Goal: Task Accomplishment & Management: Manage account settings

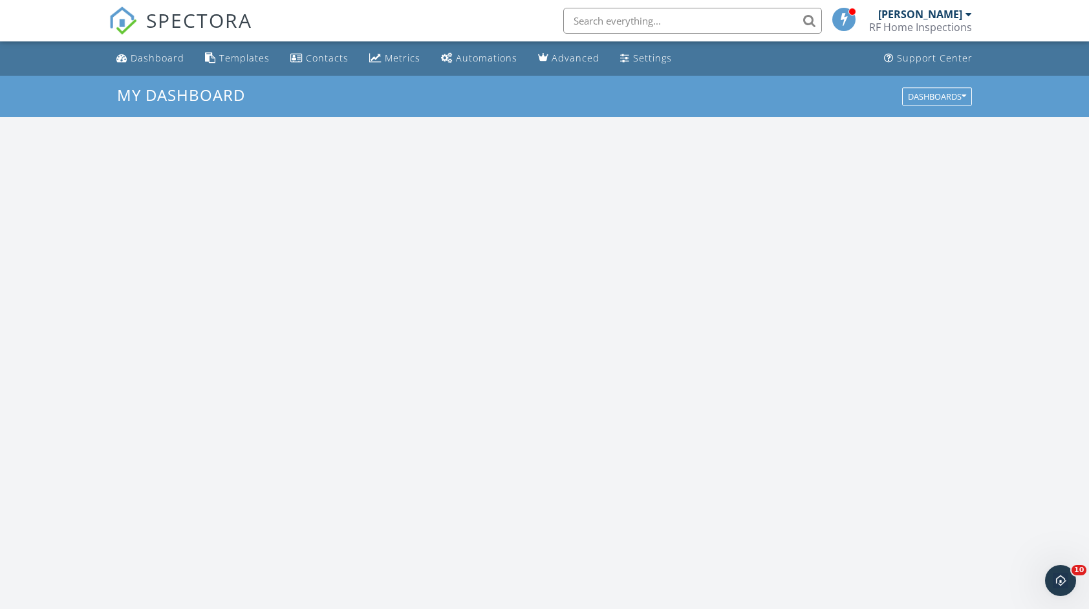
scroll to position [1196, 1108]
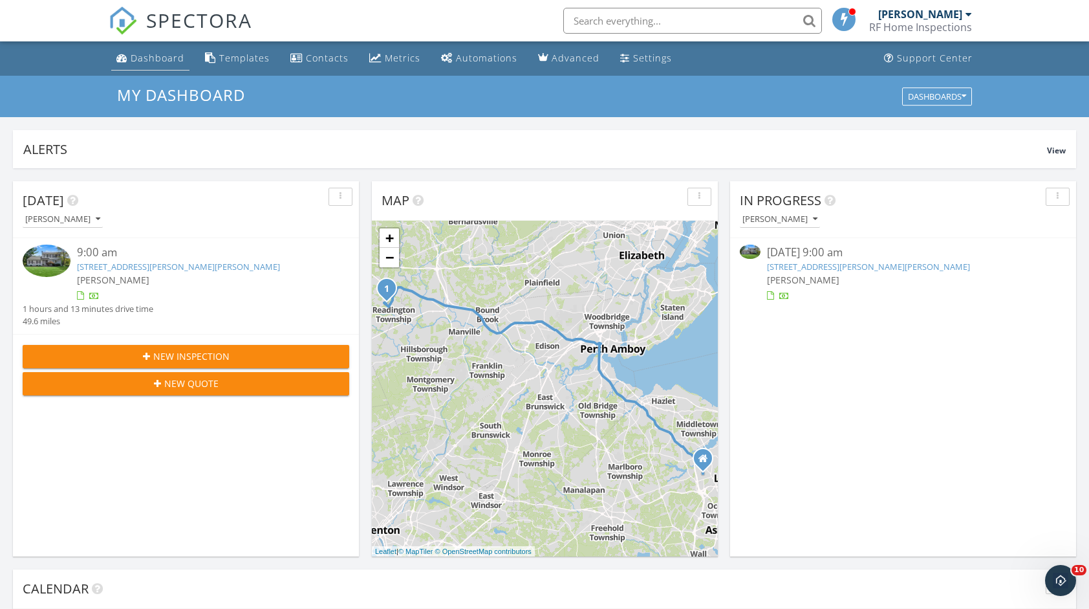
click at [171, 52] on div "Dashboard" at bounding box center [158, 58] width 54 height 12
click at [933, 23] on div "RF Home Inspections" at bounding box center [920, 27] width 103 height 13
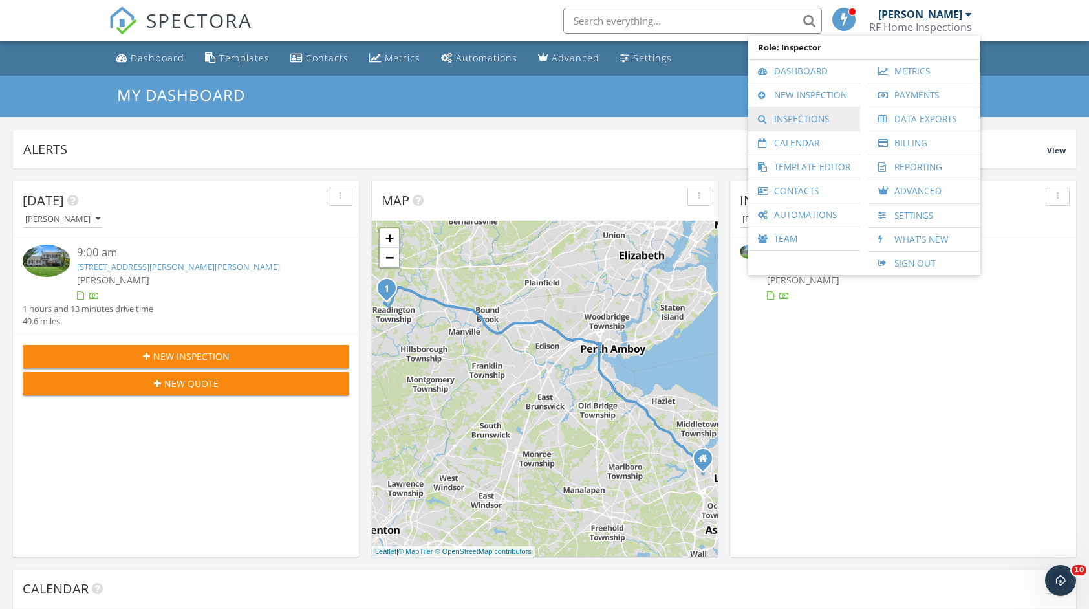
click at [816, 112] on link "Inspections" at bounding box center [804, 118] width 99 height 23
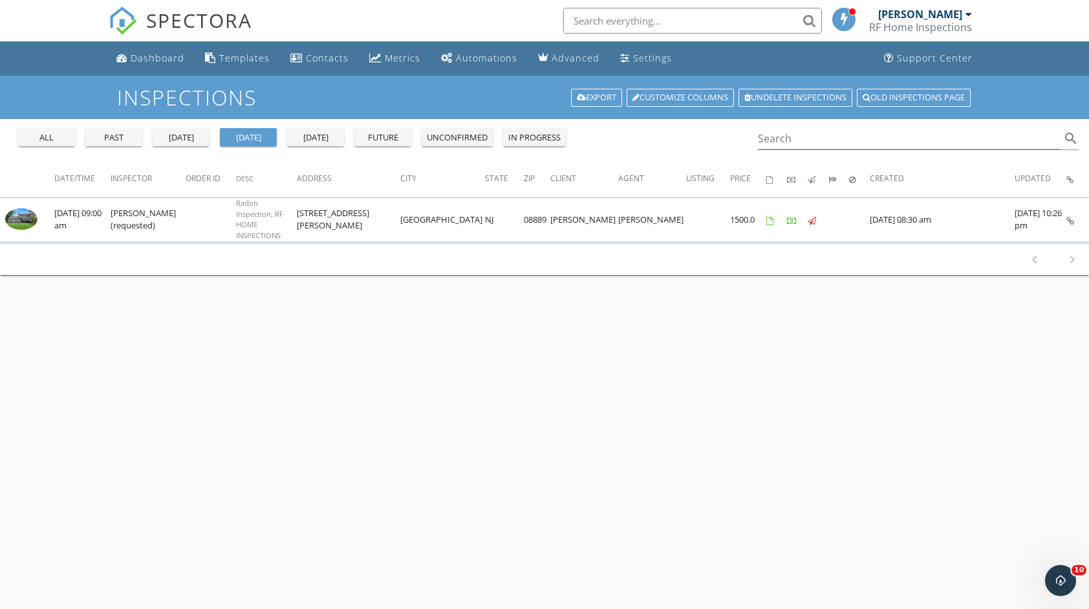
click at [278, 136] on div "all past yesterday today tomorrow future unconfirmed in progress" at bounding box center [292, 134] width 558 height 31
click at [299, 136] on div "tomorrow" at bounding box center [315, 137] width 47 height 13
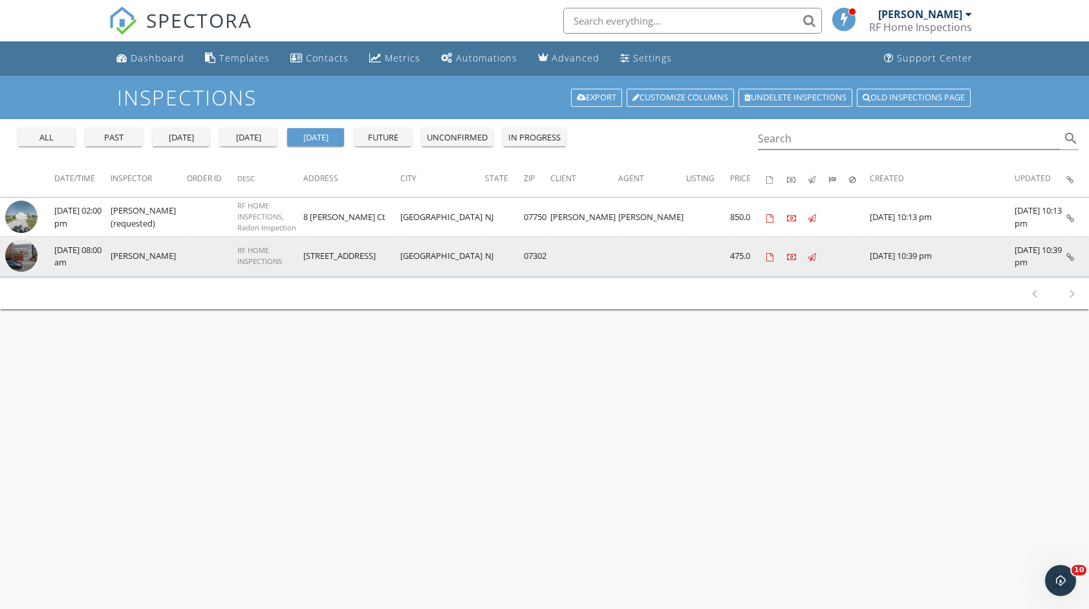
click at [400, 247] on td "355 4th St" at bounding box center [351, 256] width 97 height 39
click at [23, 243] on img at bounding box center [21, 255] width 32 height 32
click at [684, 255] on td at bounding box center [652, 256] width 68 height 39
click at [36, 260] on img at bounding box center [21, 255] width 32 height 32
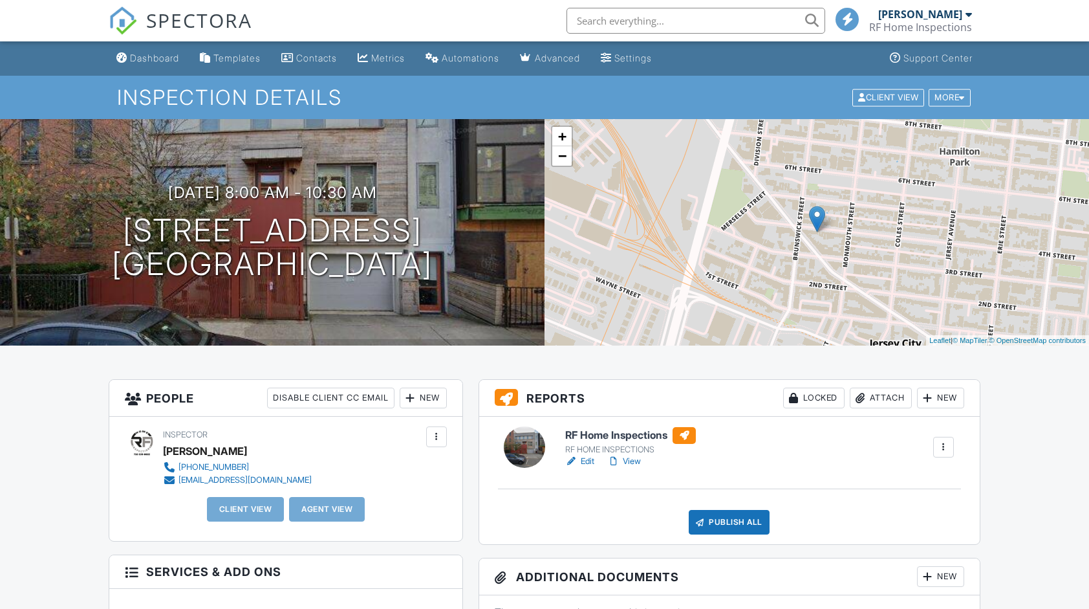
click at [682, 431] on div at bounding box center [684, 435] width 23 height 17
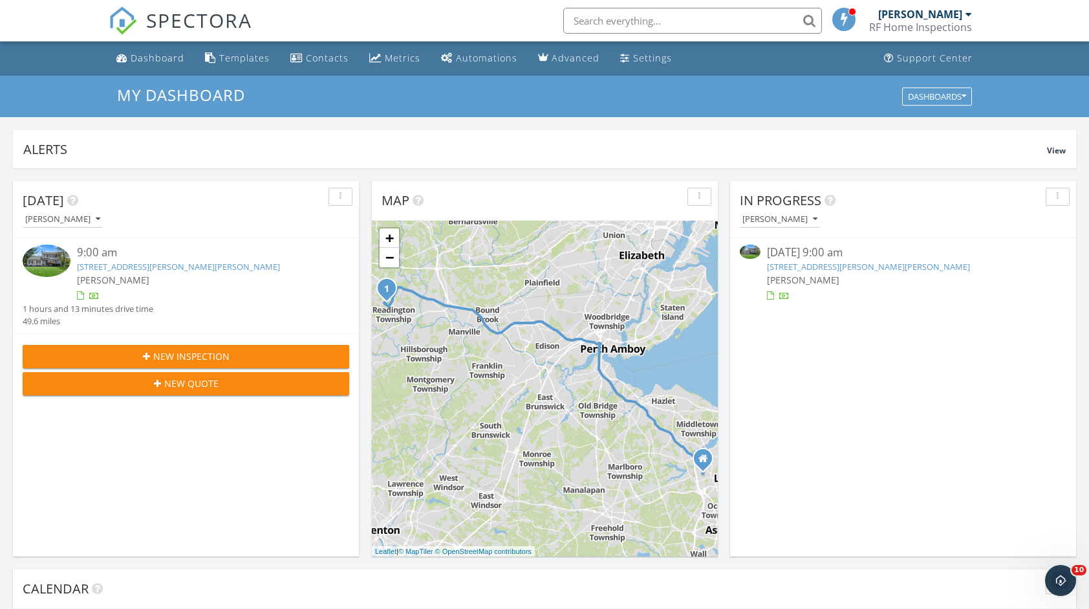
click at [940, 25] on div "RF Home Inspections" at bounding box center [920, 27] width 103 height 13
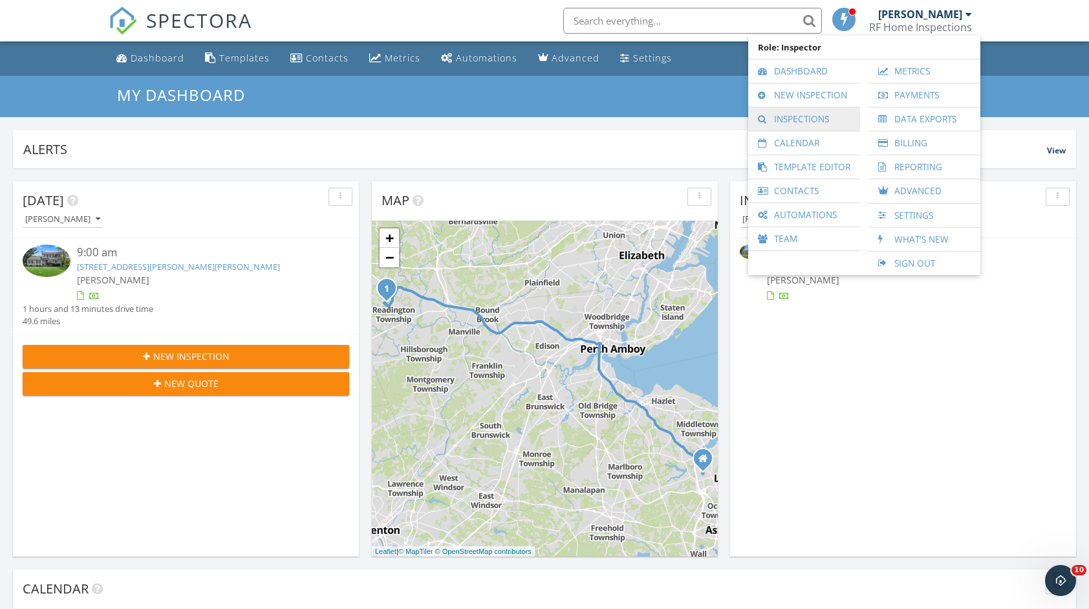
click at [846, 124] on link "Inspections" at bounding box center [804, 118] width 99 height 23
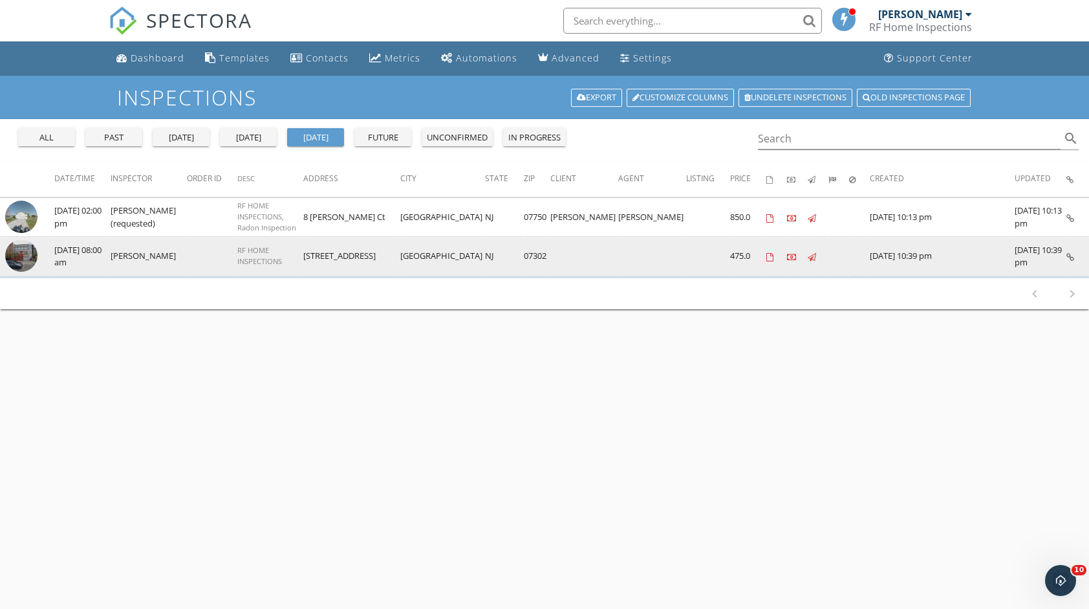
click at [256, 248] on td "RF HOME INSPECTIONS" at bounding box center [270, 256] width 66 height 39
click at [26, 256] on img at bounding box center [21, 255] width 32 height 32
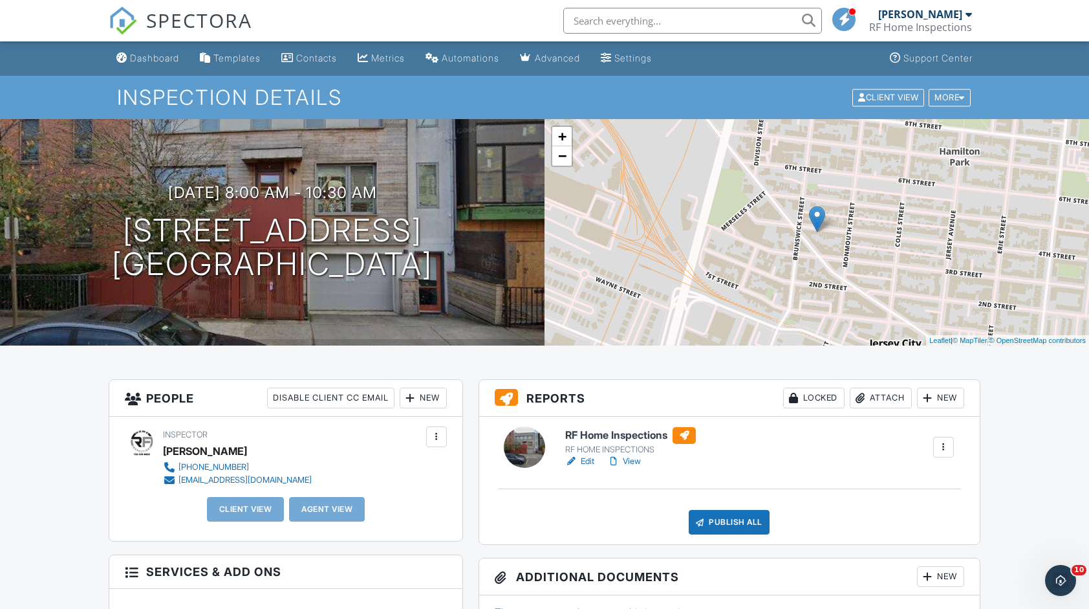
scroll to position [323, 0]
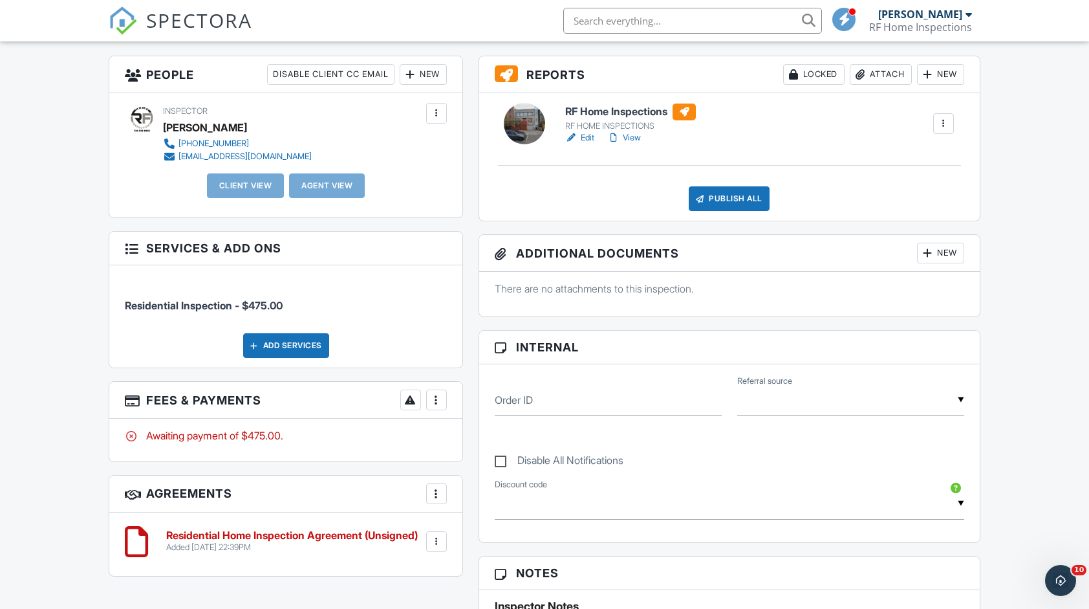
click at [437, 405] on div "More" at bounding box center [436, 399] width 21 height 21
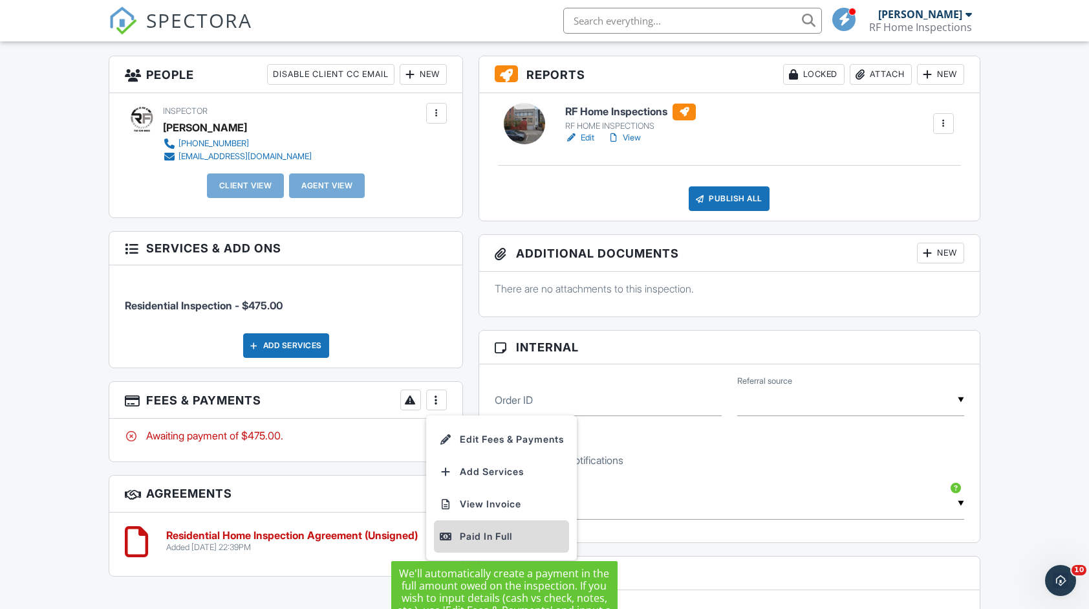
click at [495, 532] on div "Paid In Full" at bounding box center [501, 536] width 125 height 16
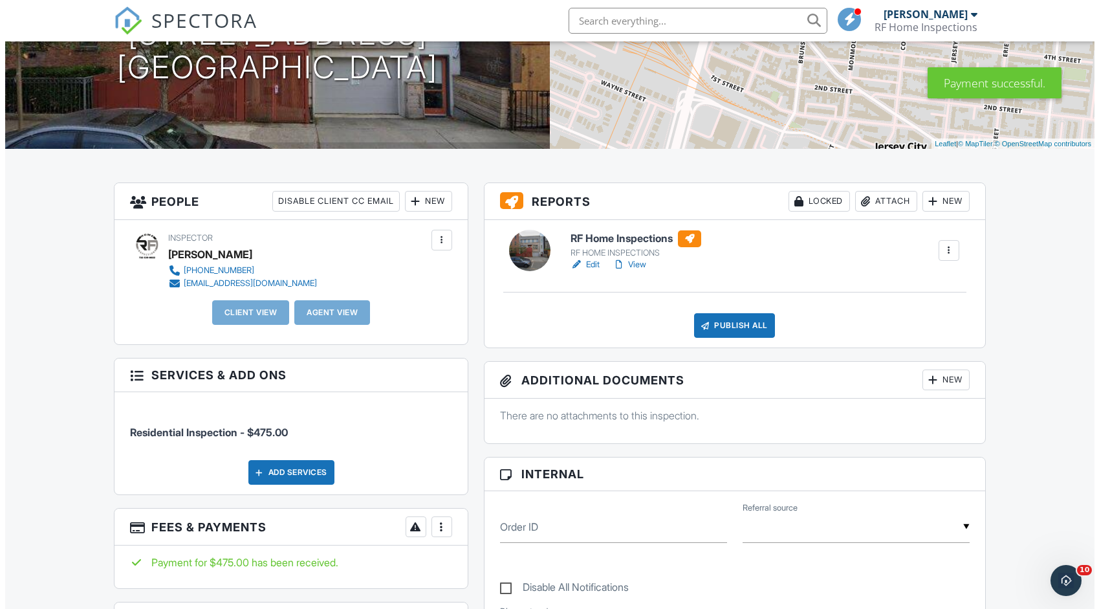
scroll to position [194, 0]
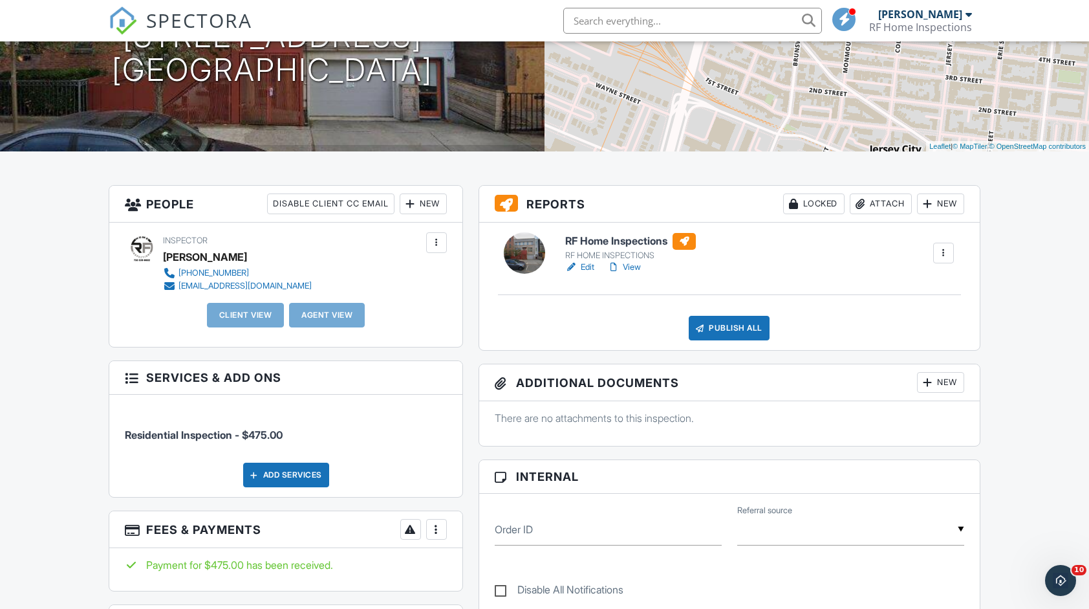
click at [433, 207] on div "New" at bounding box center [423, 203] width 47 height 21
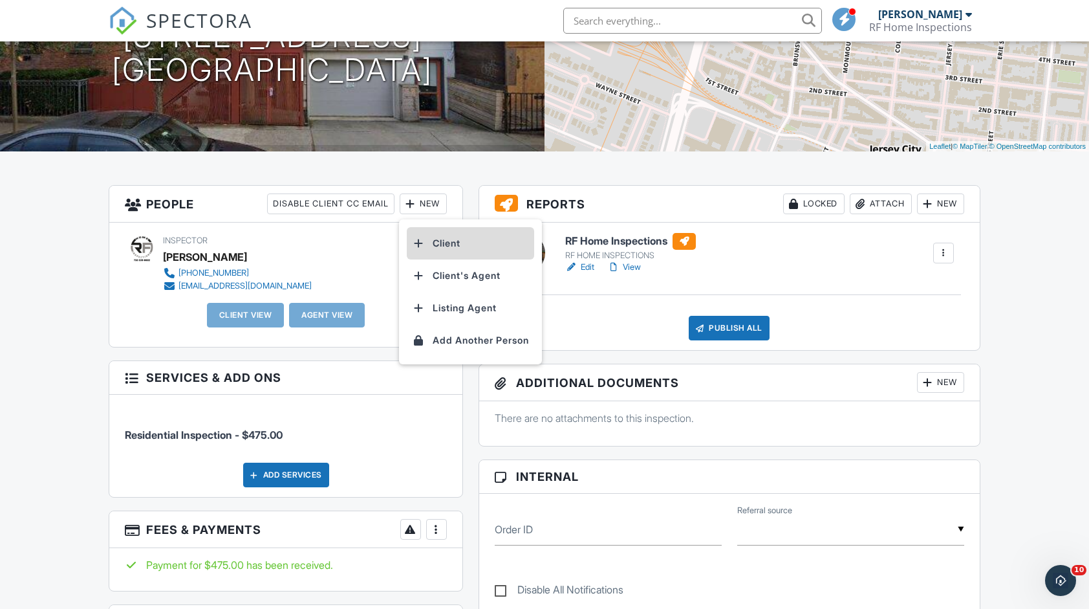
click at [444, 243] on li "Client" at bounding box center [470, 243] width 127 height 32
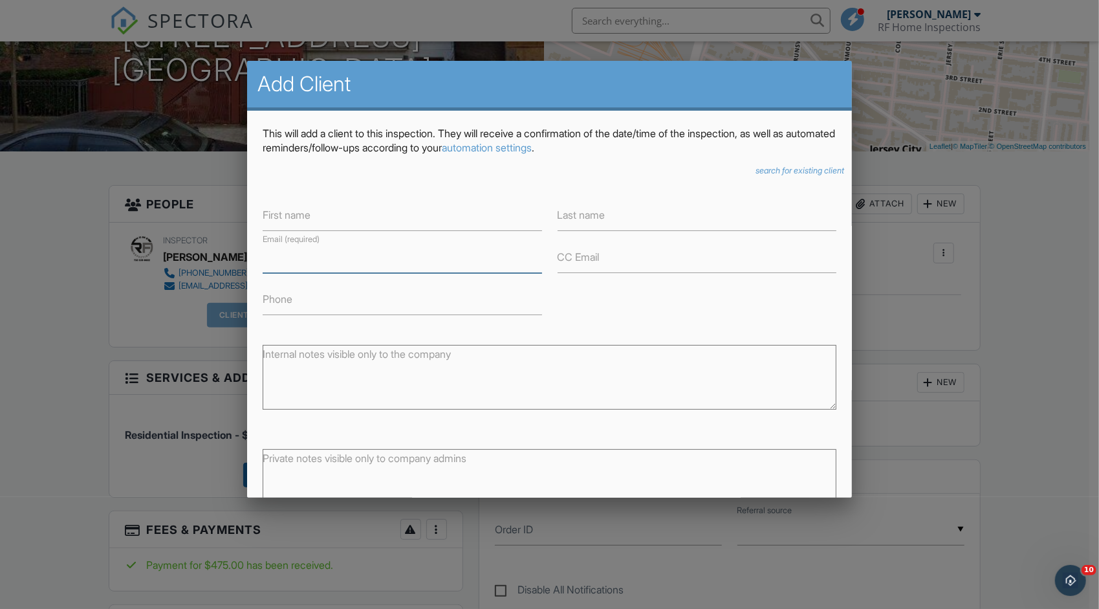
click at [445, 256] on input "Email (required)" at bounding box center [402, 257] width 279 height 32
type input "S"
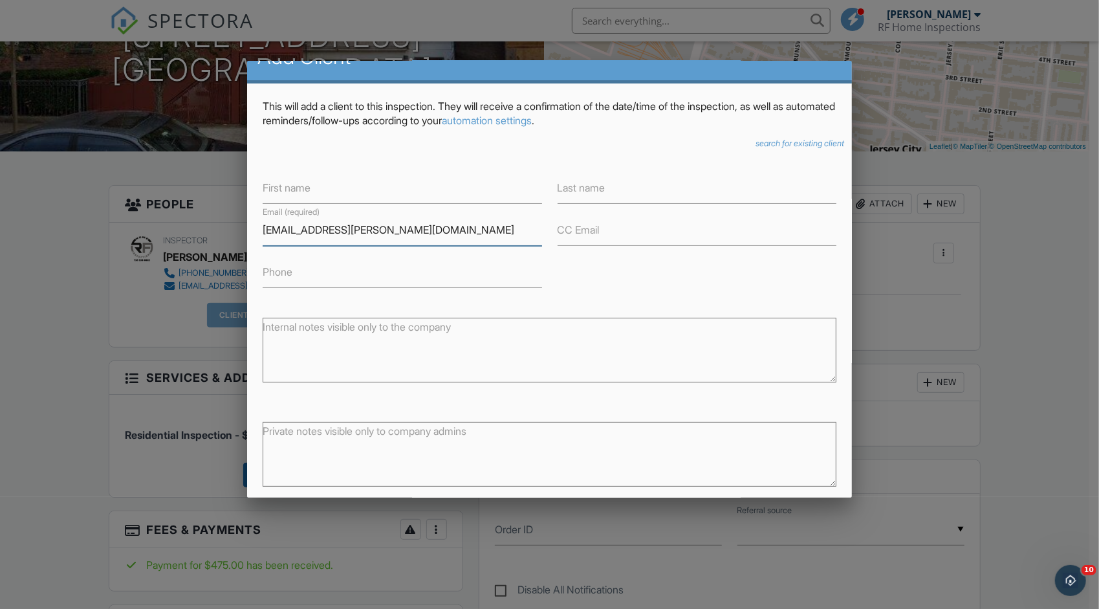
scroll to position [87, 0]
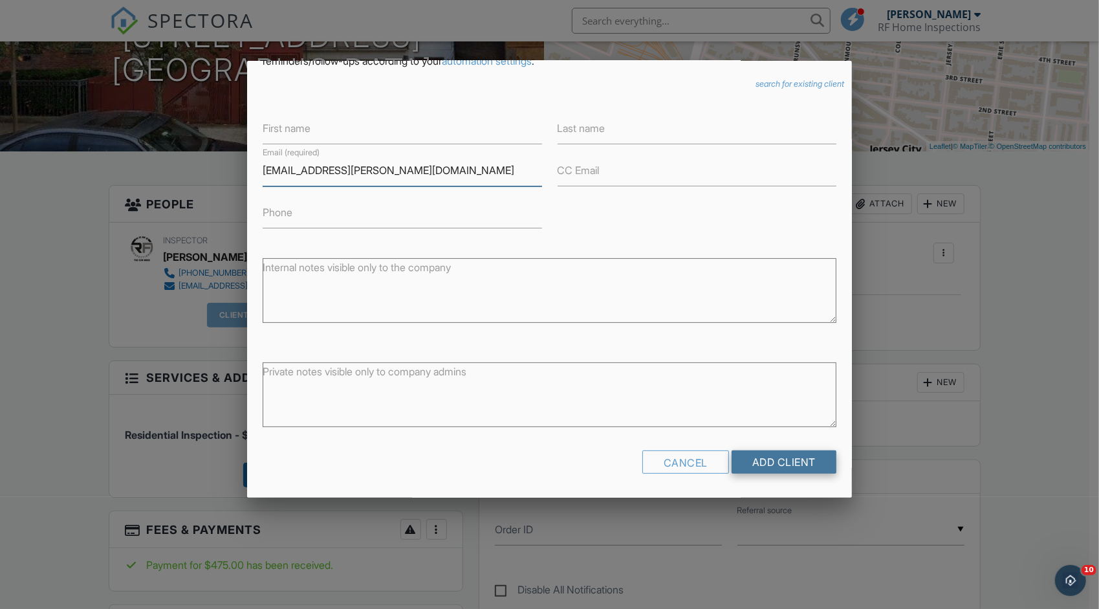
type input "[EMAIL_ADDRESS][PERSON_NAME][DOMAIN_NAME]"
click at [736, 459] on input "Add Client" at bounding box center [783, 461] width 105 height 23
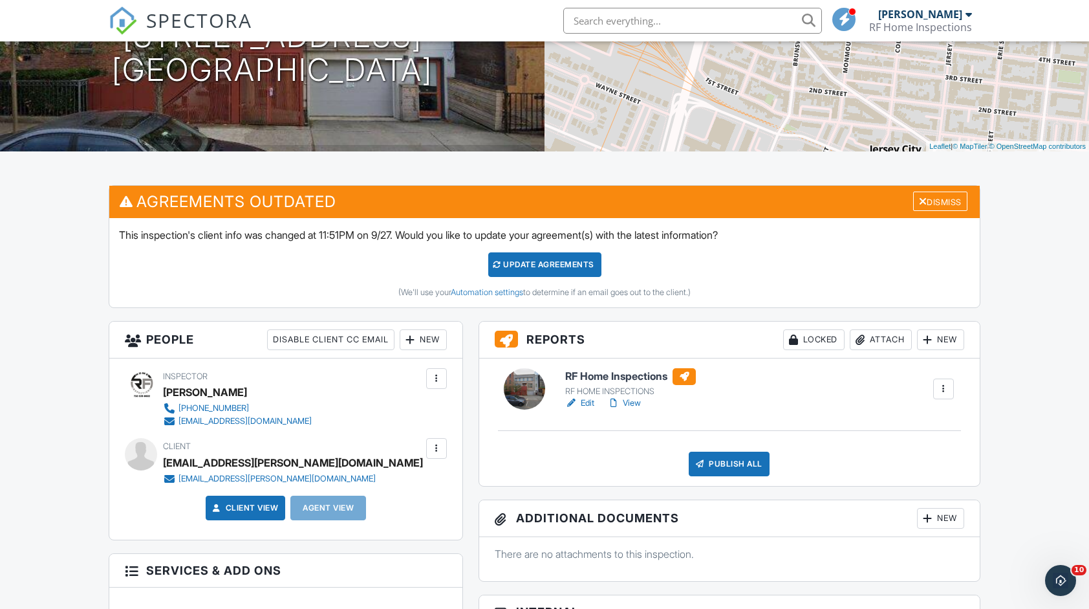
click at [724, 461] on div "Publish All" at bounding box center [729, 463] width 81 height 25
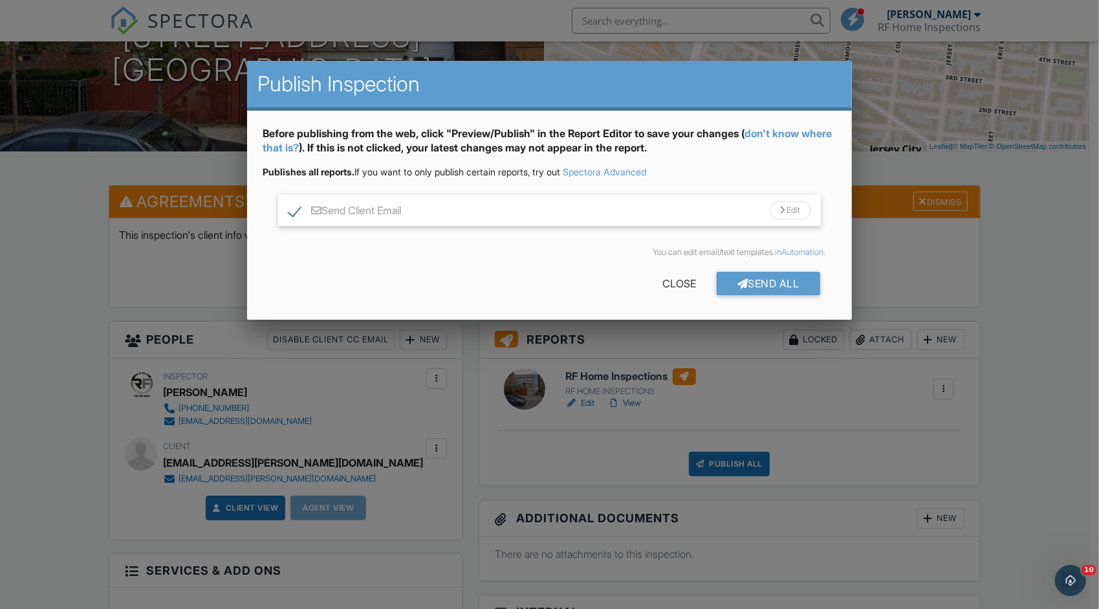
click at [356, 213] on label "Send Client Email" at bounding box center [344, 212] width 113 height 16
click at [297, 208] on input "Send Client Email" at bounding box center [292, 204] width 8 height 8
checkbox input "true"
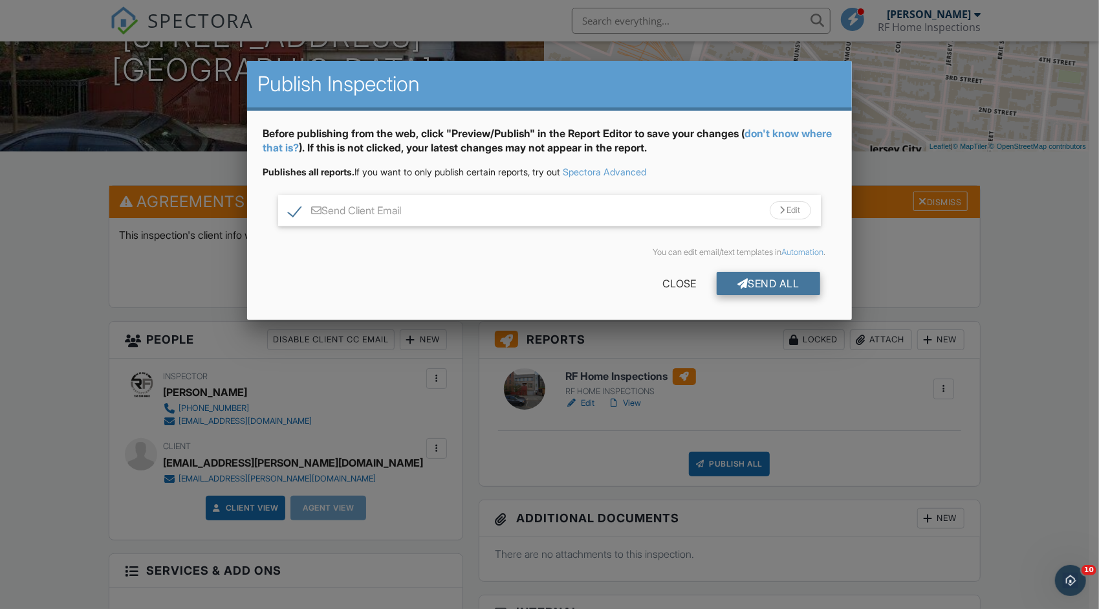
click at [750, 279] on div "Send All" at bounding box center [768, 283] width 103 height 23
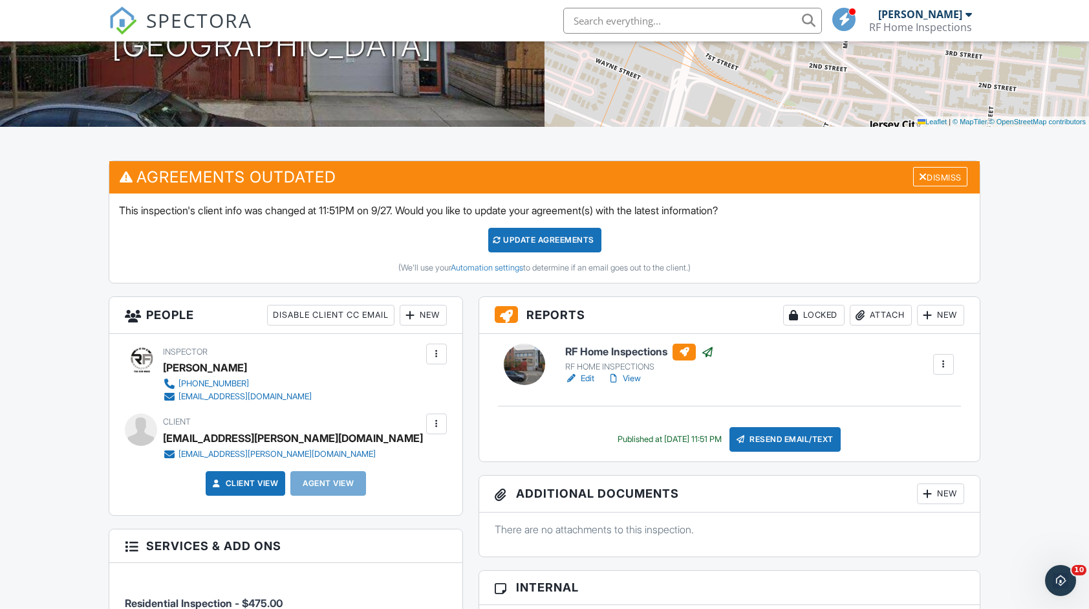
scroll to position [259, 0]
